Goal: Transaction & Acquisition: Book appointment/travel/reservation

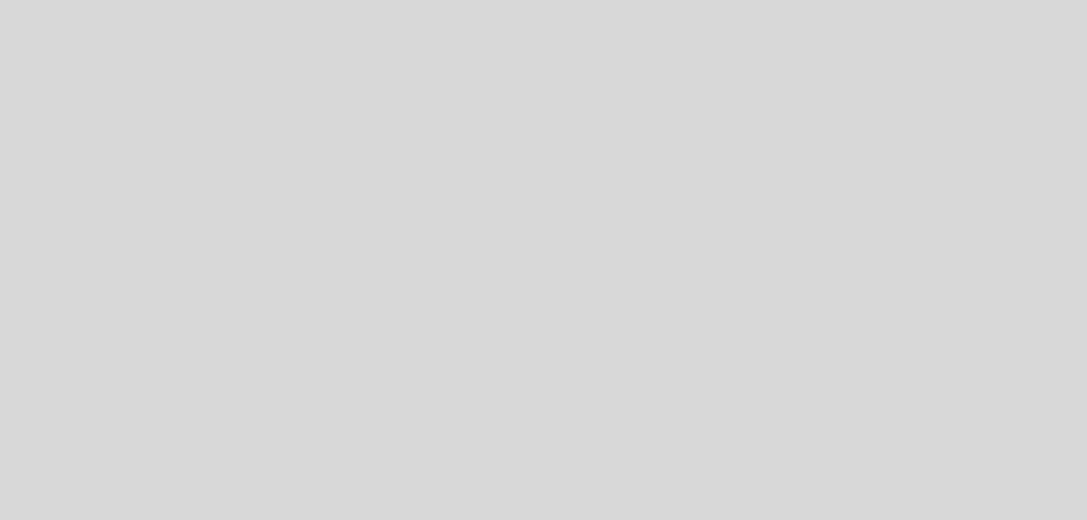
select select "es"
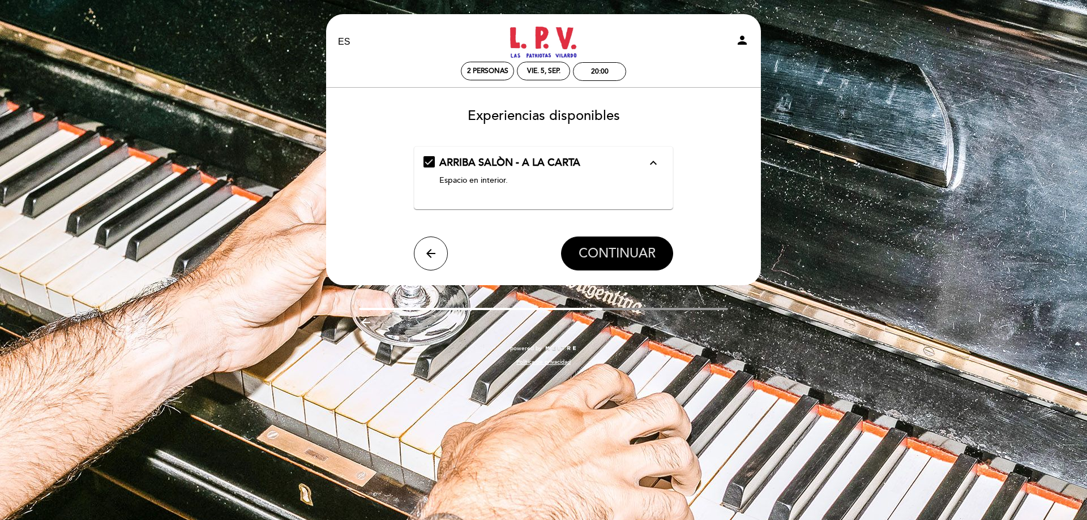
click at [651, 259] on span "CONTINUAR" at bounding box center [616, 254] width 77 height 16
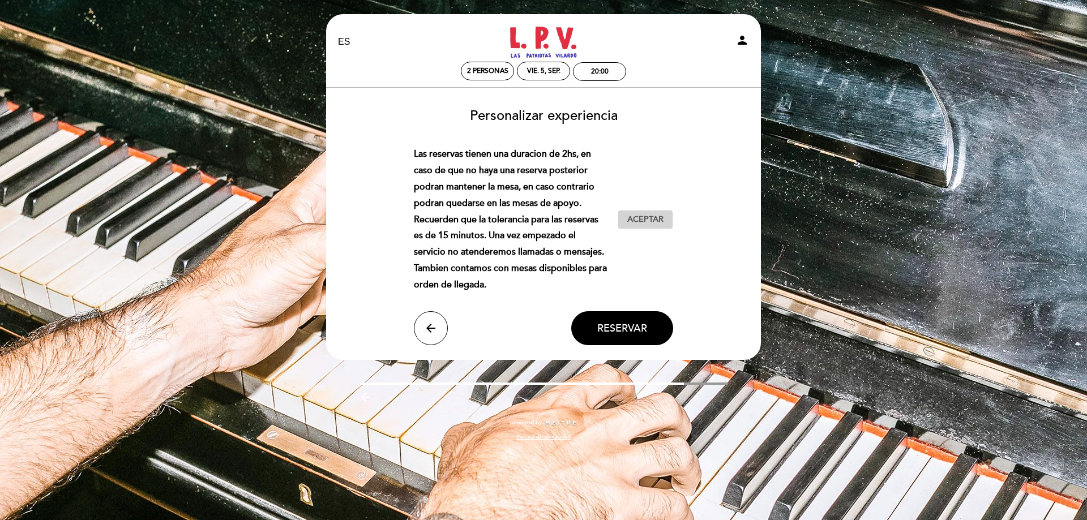
click at [649, 220] on span "Aceptar" at bounding box center [645, 220] width 36 height 12
click at [611, 328] on span "Reservar" at bounding box center [622, 328] width 50 height 12
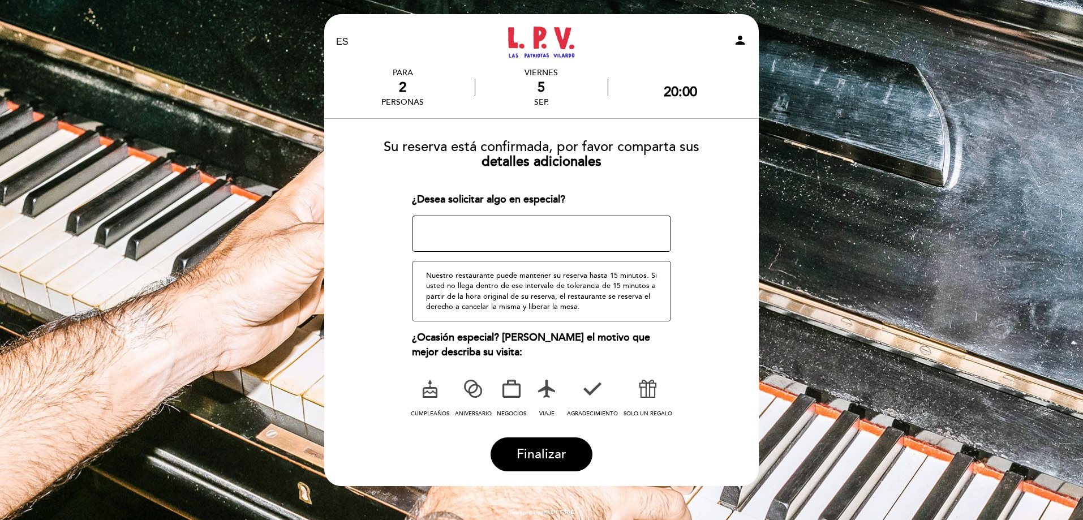
click at [546, 246] on textarea at bounding box center [542, 234] width 260 height 36
click at [612, 194] on div "¿Desea solicitar algo en especial?" at bounding box center [542, 199] width 260 height 15
click at [555, 462] on span "Finalizar" at bounding box center [542, 455] width 50 height 16
